Goal: Book appointment/travel/reservation

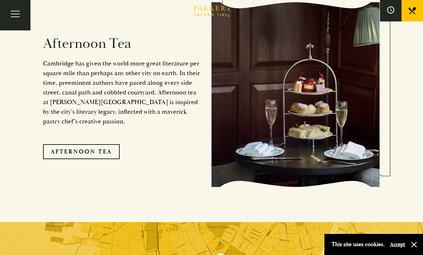
scroll to position [1139, 0]
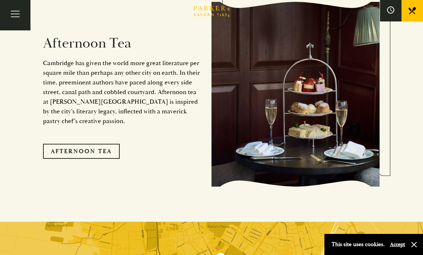
click at [52, 144] on link "Afternoon Tea" at bounding box center [81, 151] width 77 height 15
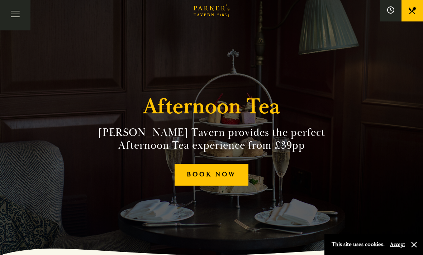
click at [216, 186] on link "BOOK NOW" at bounding box center [211, 175] width 74 height 22
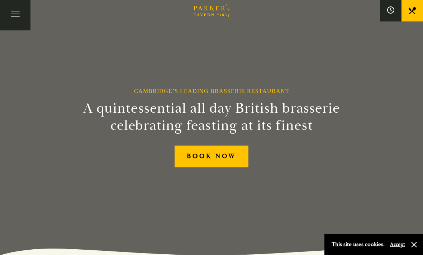
click at [18, 16] on span "Toggle navigation" at bounding box center [15, 16] width 9 height 1
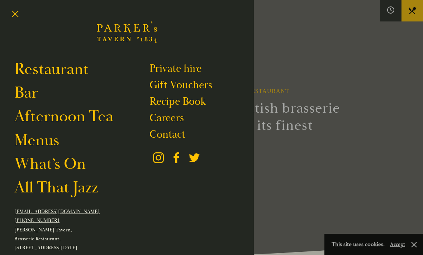
click at [42, 145] on link "Menus" at bounding box center [36, 141] width 45 height 20
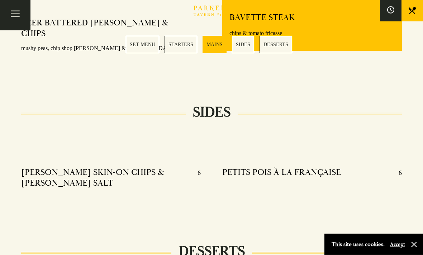
scroll to position [669, 0]
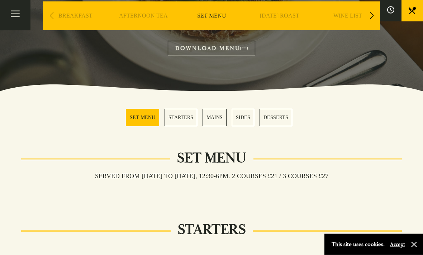
click at [212, 115] on link "MAINS" at bounding box center [214, 118] width 24 height 18
